Goal: Transaction & Acquisition: Obtain resource

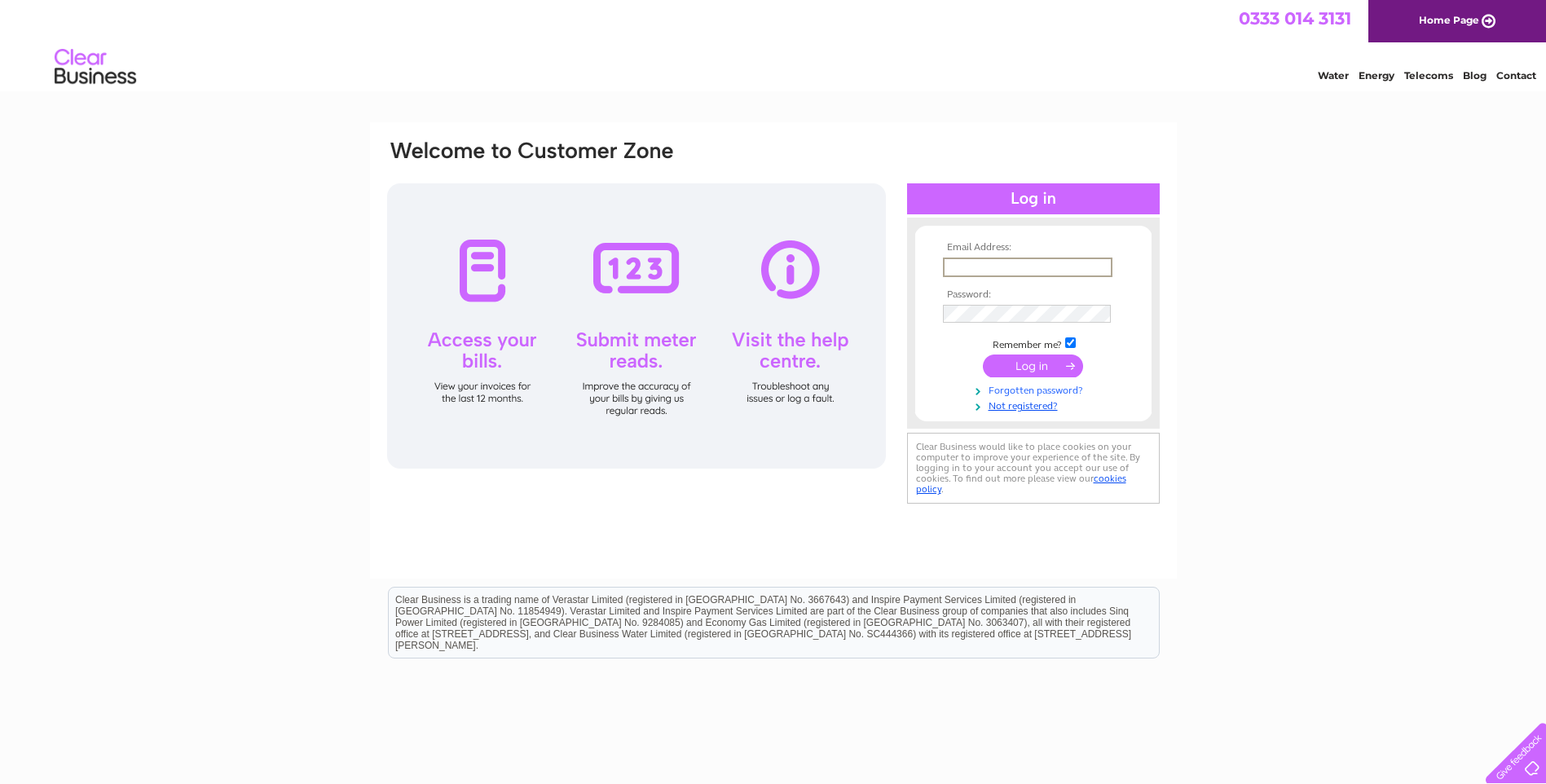
type input "jhlannigan@talktalk.net"
click at [983, 354] on input "submit" at bounding box center [1032, 366] width 100 height 23
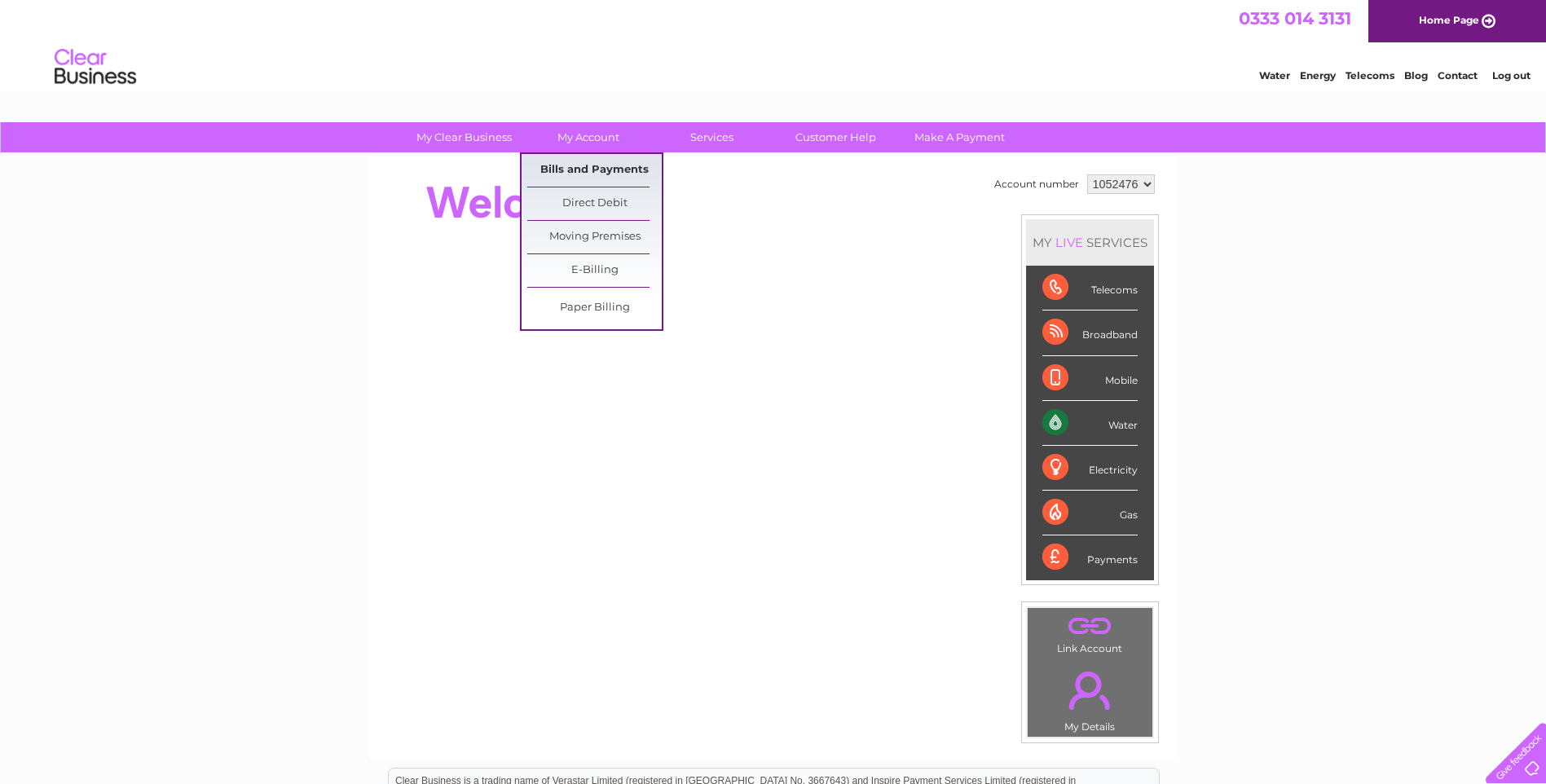
click at [584, 167] on link "Bills and Payments" at bounding box center [594, 170] width 134 height 33
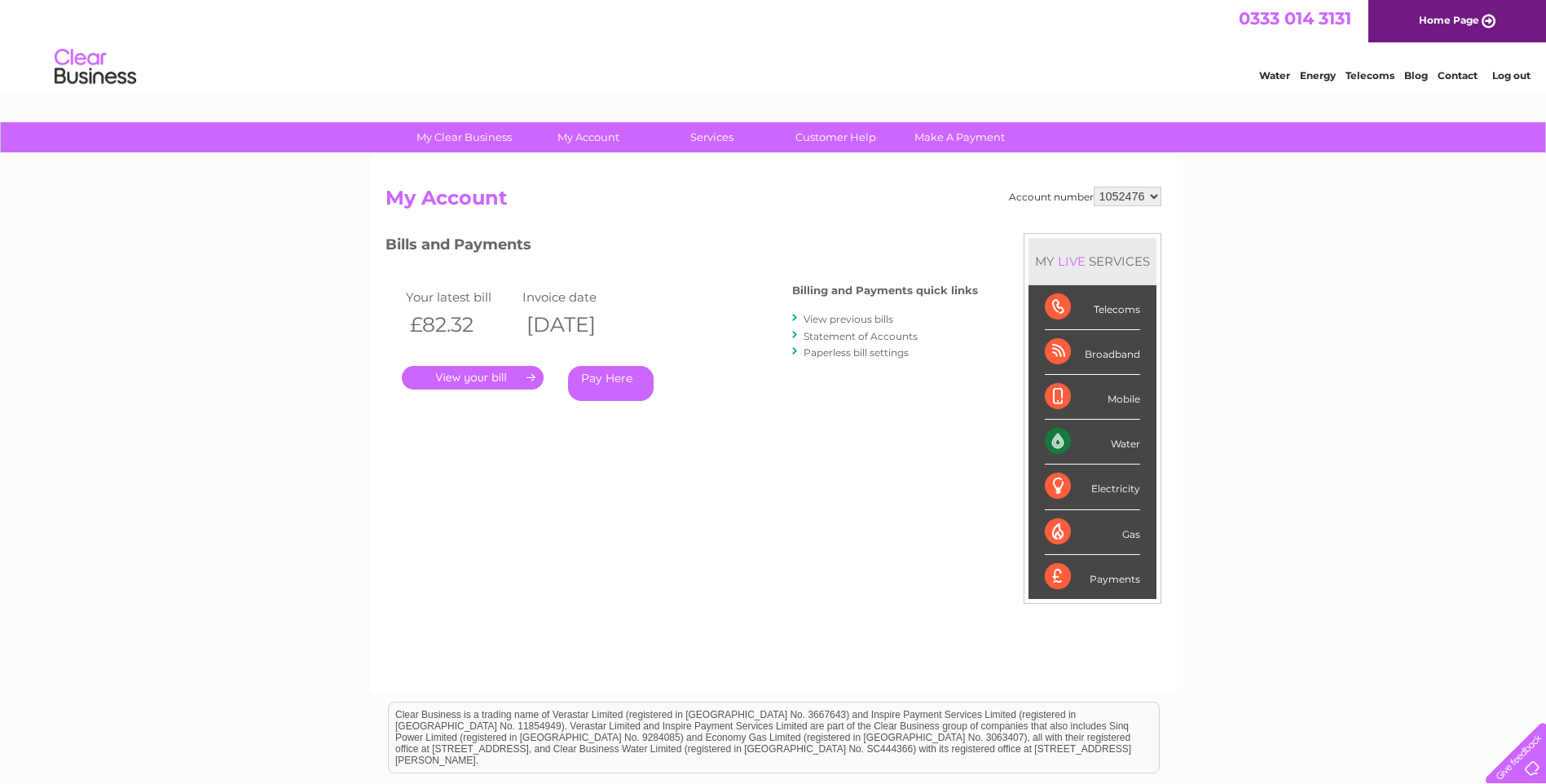
click at [855, 319] on link "View previous bills" at bounding box center [848, 319] width 89 height 12
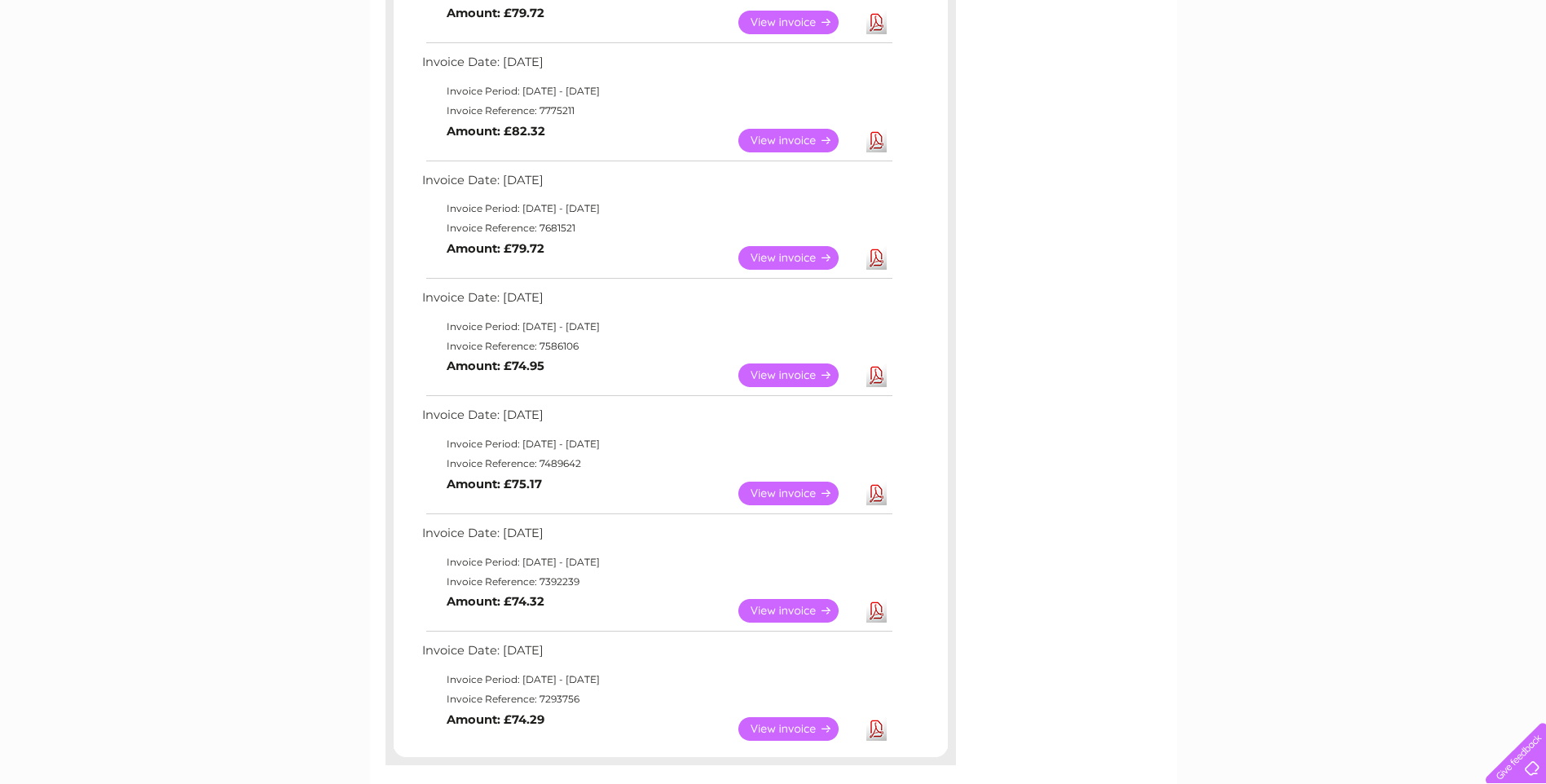
scroll to position [489, 0]
click at [874, 497] on link "Download" at bounding box center [876, 494] width 20 height 24
click at [879, 380] on link "Download" at bounding box center [876, 376] width 20 height 24
click at [878, 259] on link "Download" at bounding box center [876, 258] width 20 height 24
click at [877, 141] on link "Download" at bounding box center [876, 141] width 20 height 24
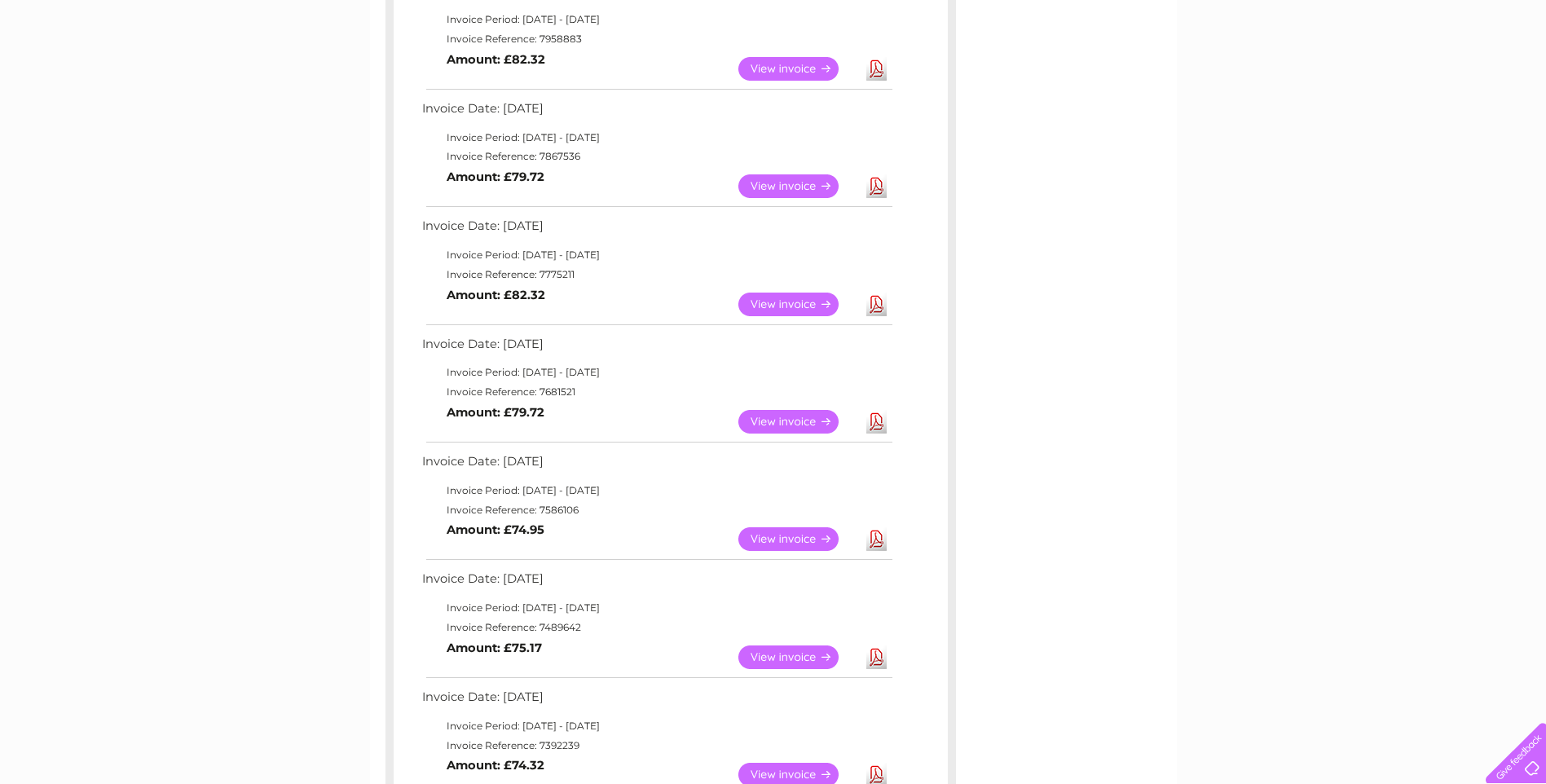
scroll to position [245, 0]
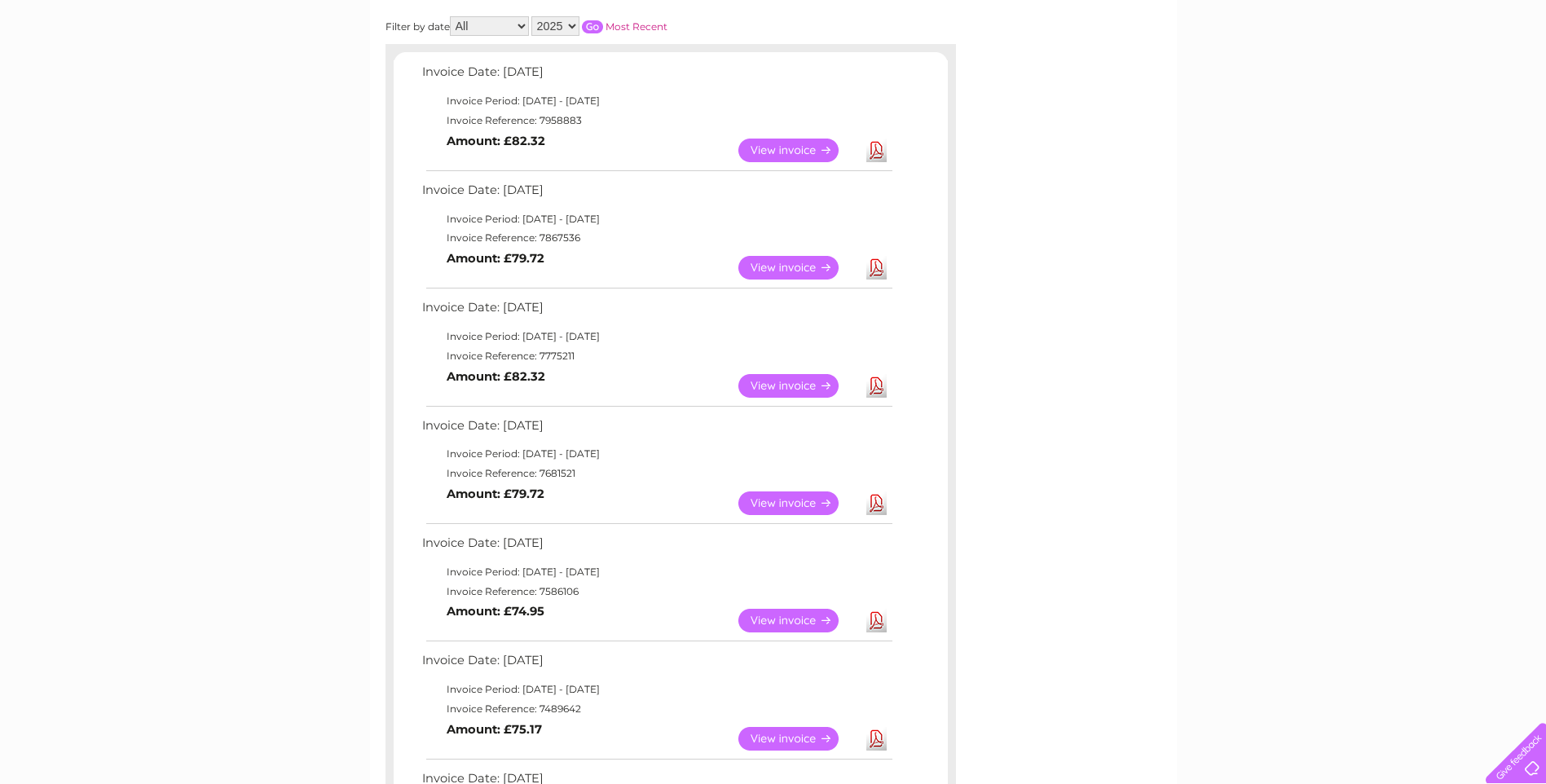
click at [877, 270] on link "Download" at bounding box center [876, 267] width 20 height 24
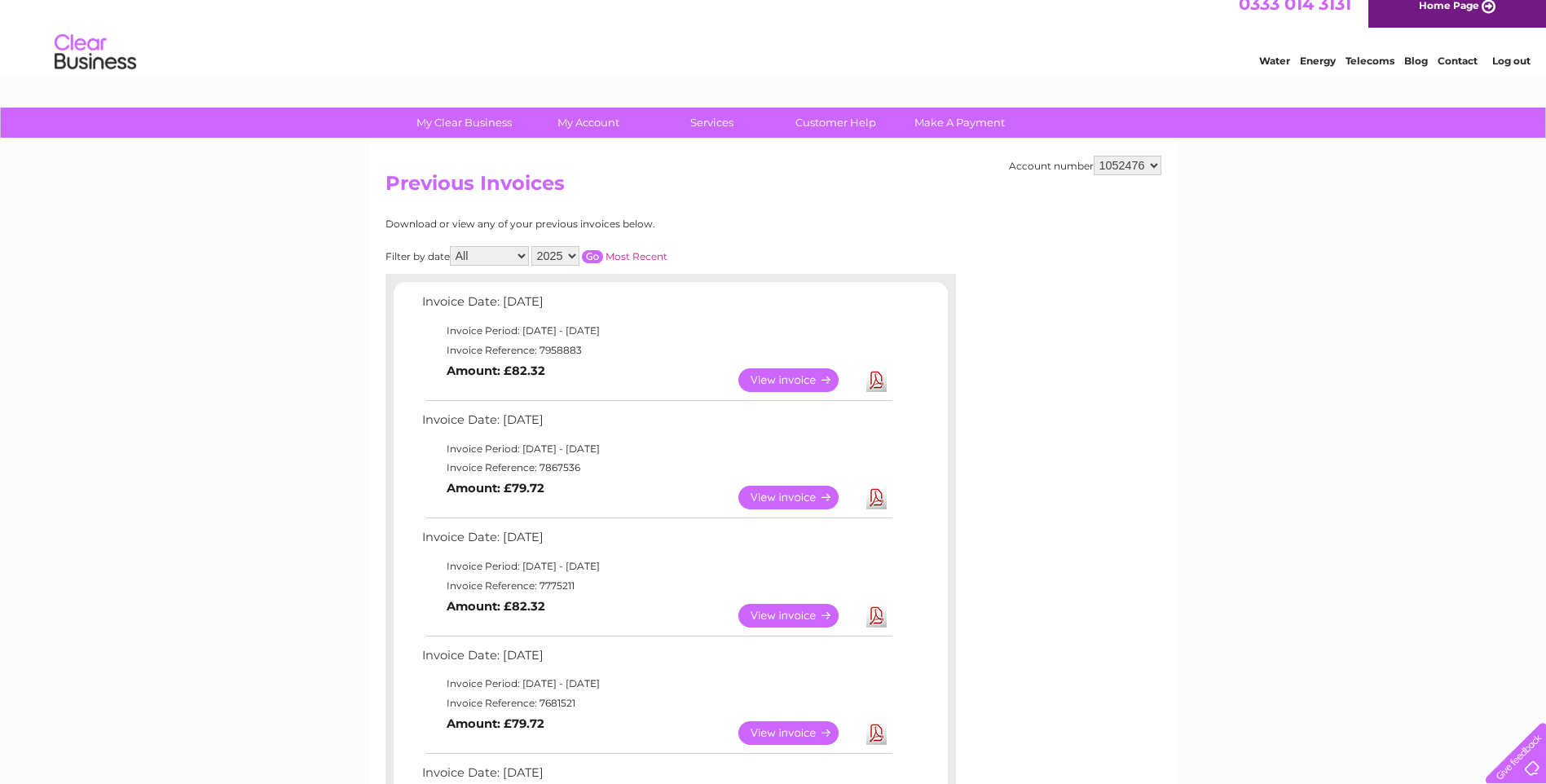
scroll to position [0, 0]
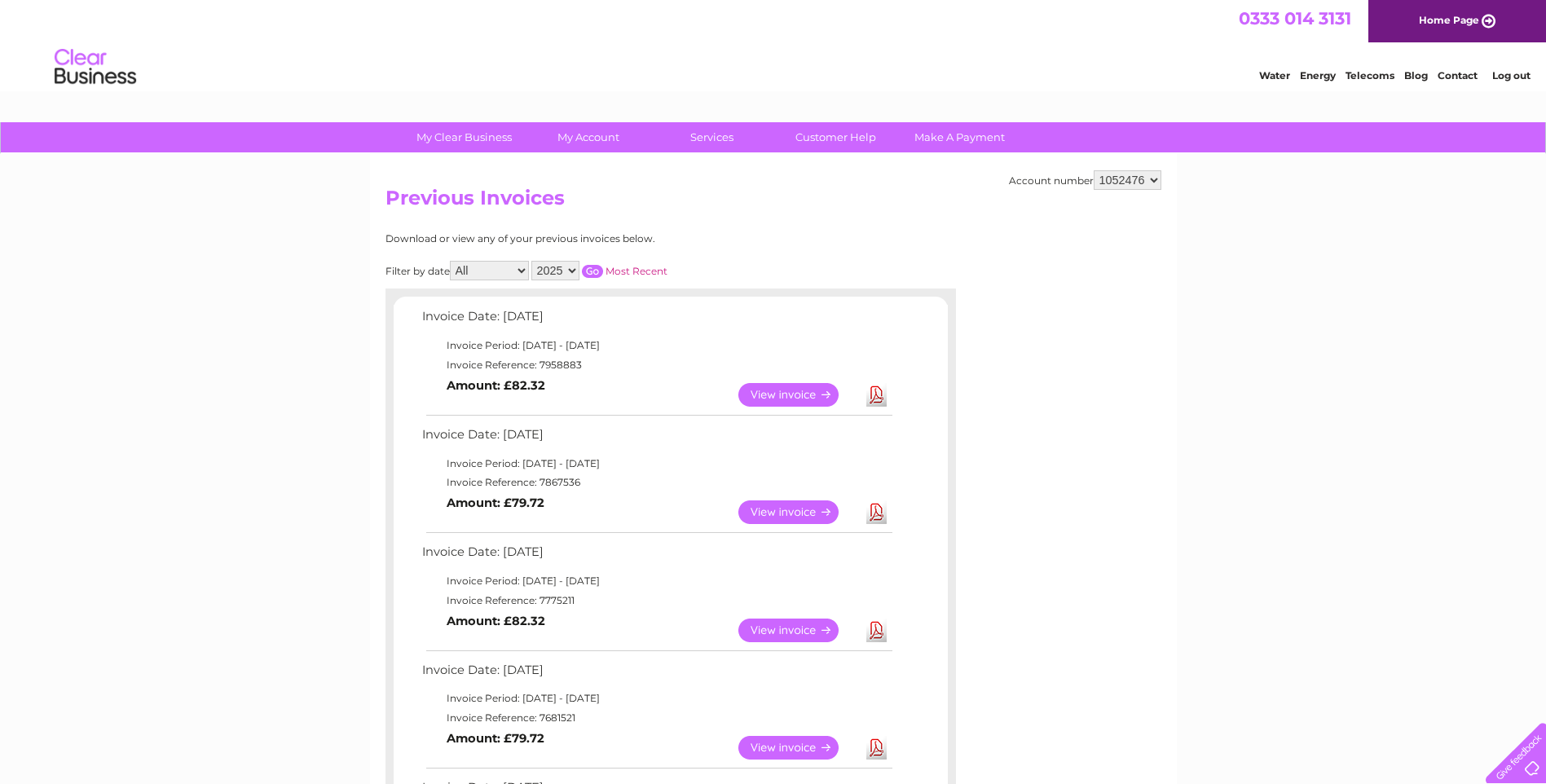
click at [879, 395] on link "Download" at bounding box center [876, 394] width 20 height 24
click at [800, 394] on link "View" at bounding box center [798, 394] width 120 height 24
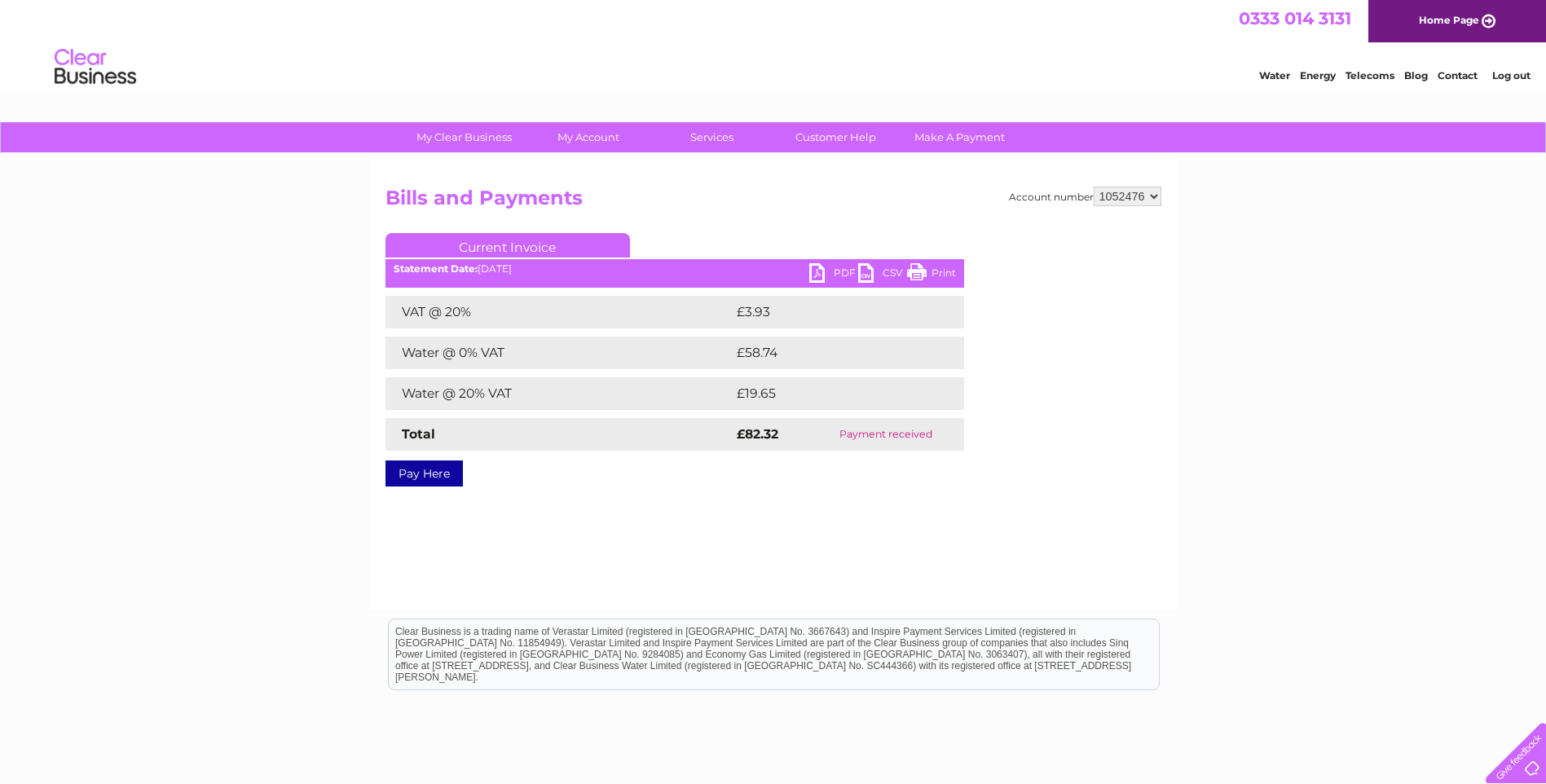
click at [838, 270] on link "PDF" at bounding box center [833, 275] width 49 height 24
